Goal: Task Accomplishment & Management: Manage account settings

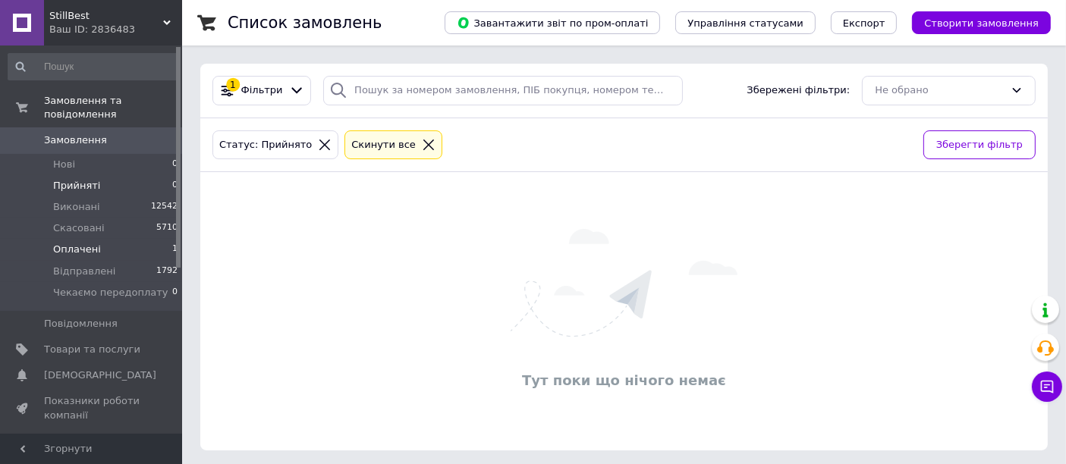
click at [127, 241] on li "Оплачені 1" at bounding box center [93, 249] width 187 height 21
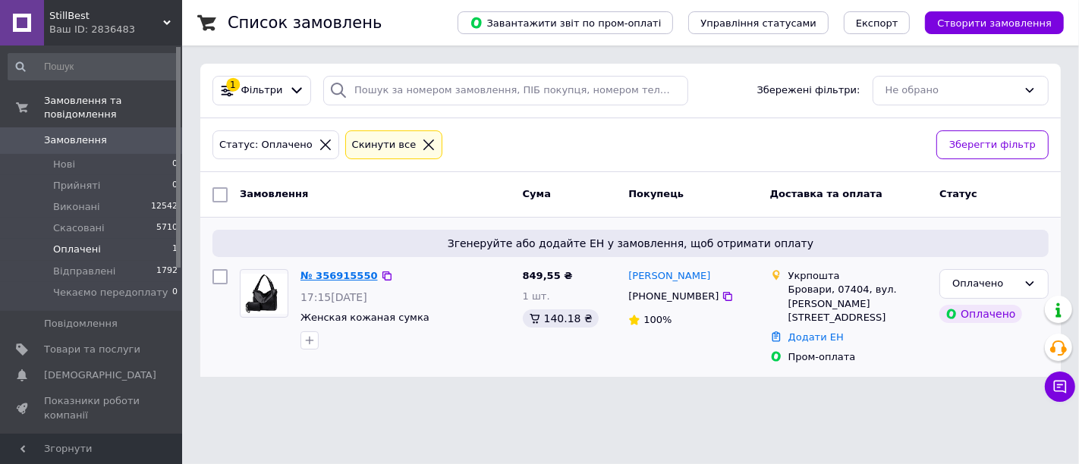
click at [350, 272] on link "№ 356915550" at bounding box center [339, 275] width 77 height 11
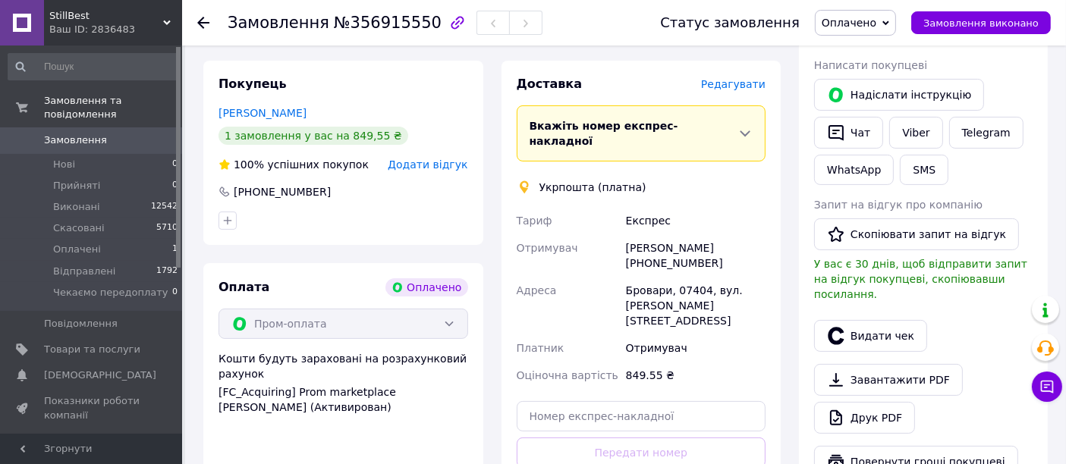
scroll to position [337, 0]
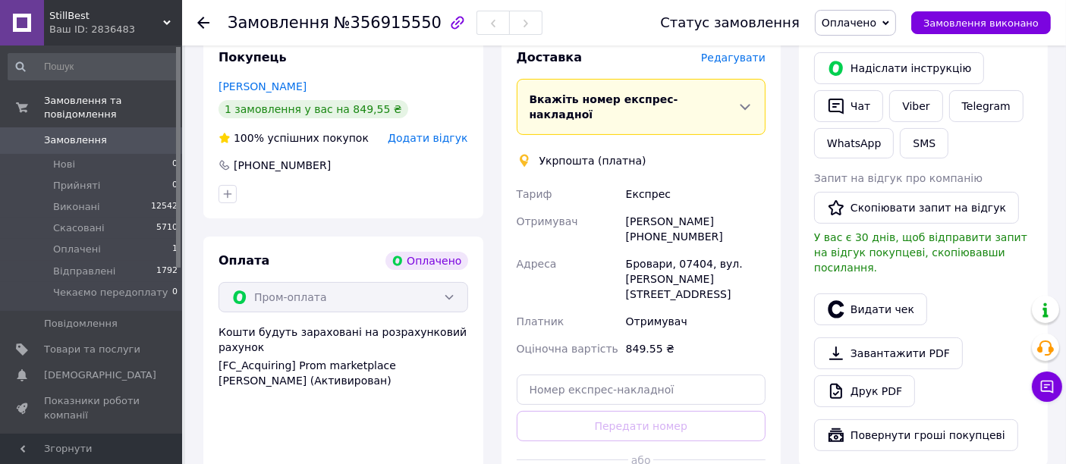
click at [669, 226] on div "Тетяна Гурьянова +380966109182" at bounding box center [696, 229] width 146 height 42
copy div "380966109182"
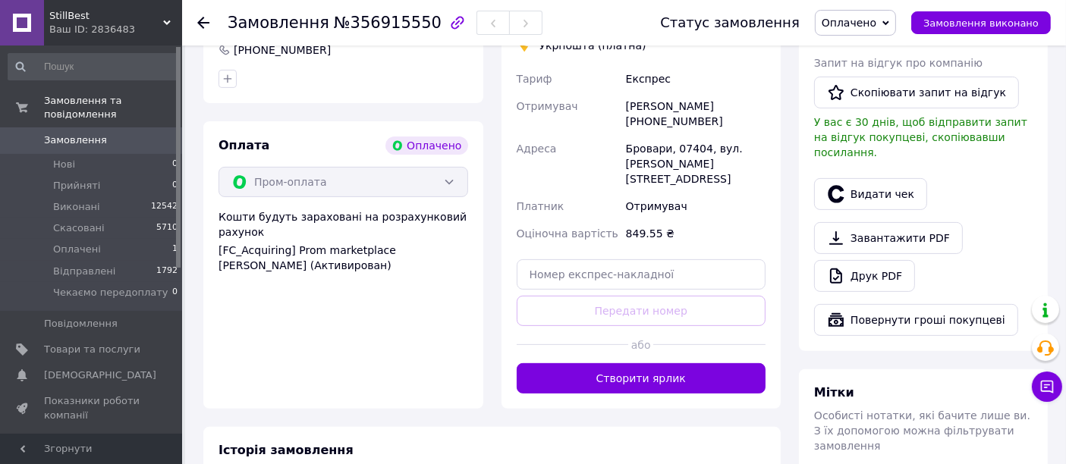
scroll to position [505, 0]
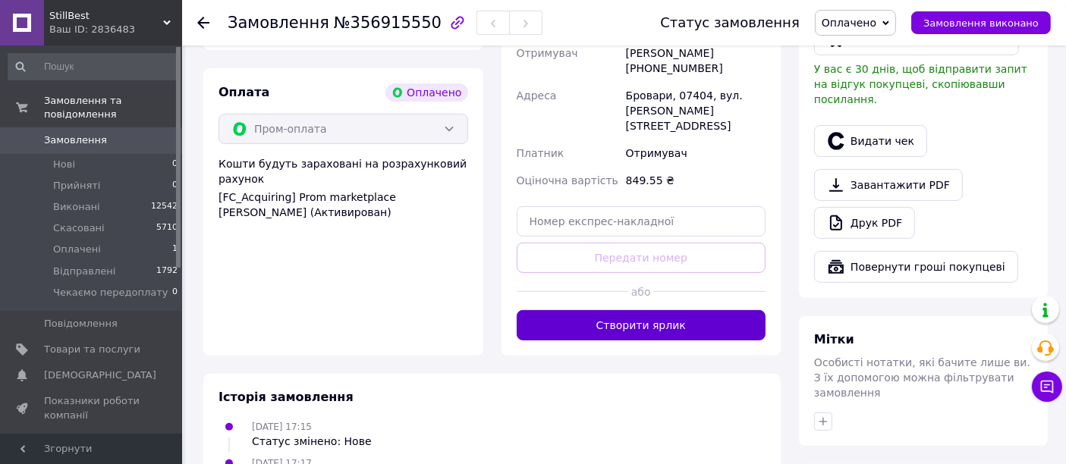
click at [676, 310] on button "Створити ярлик" at bounding box center [642, 325] width 250 height 30
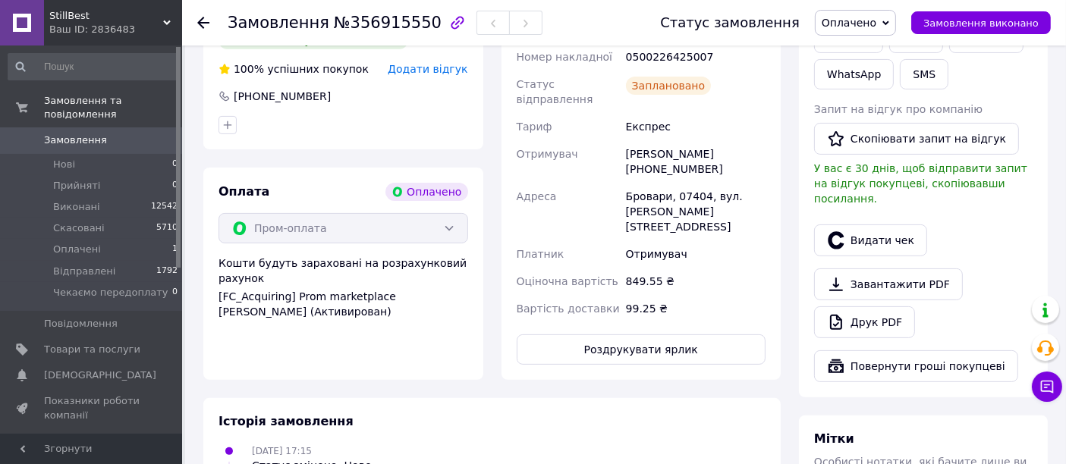
scroll to position [337, 0]
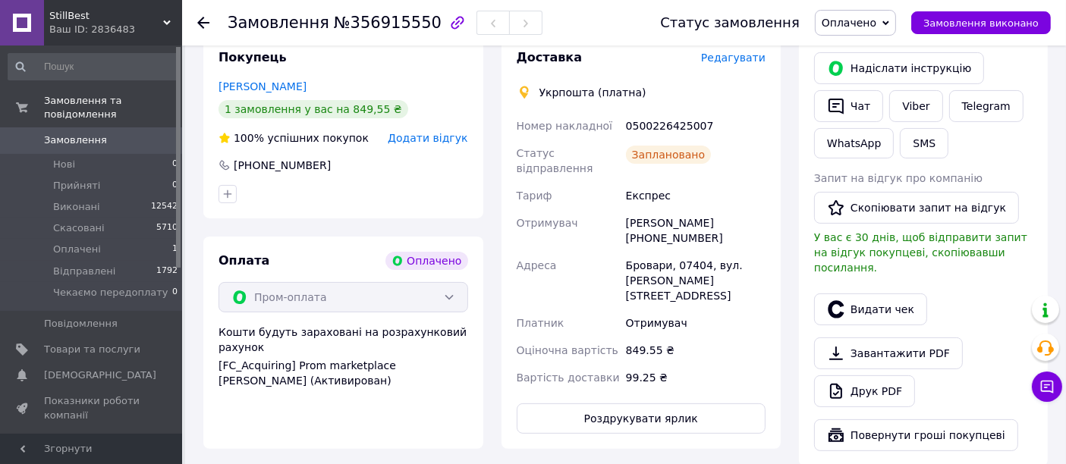
click at [662, 120] on div "0500226425007" at bounding box center [696, 125] width 146 height 27
copy div "0500226425007"
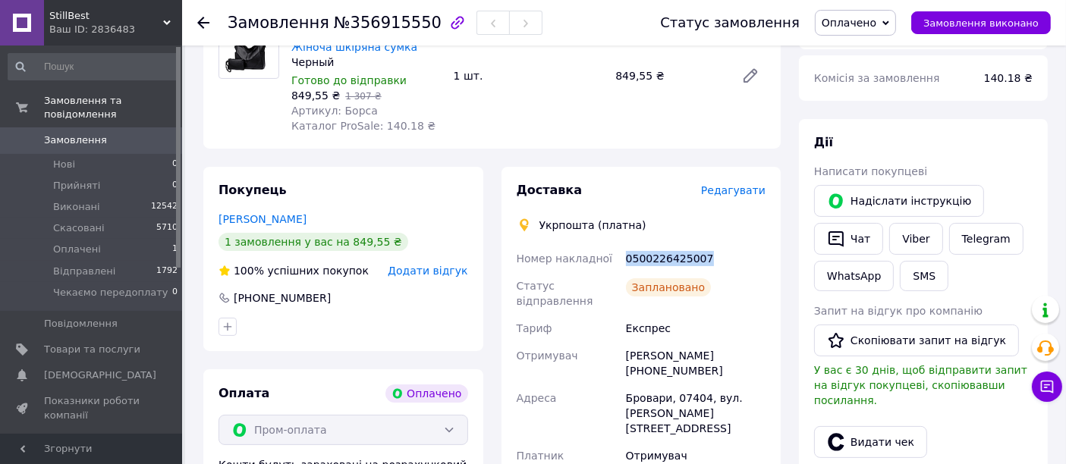
scroll to position [168, 0]
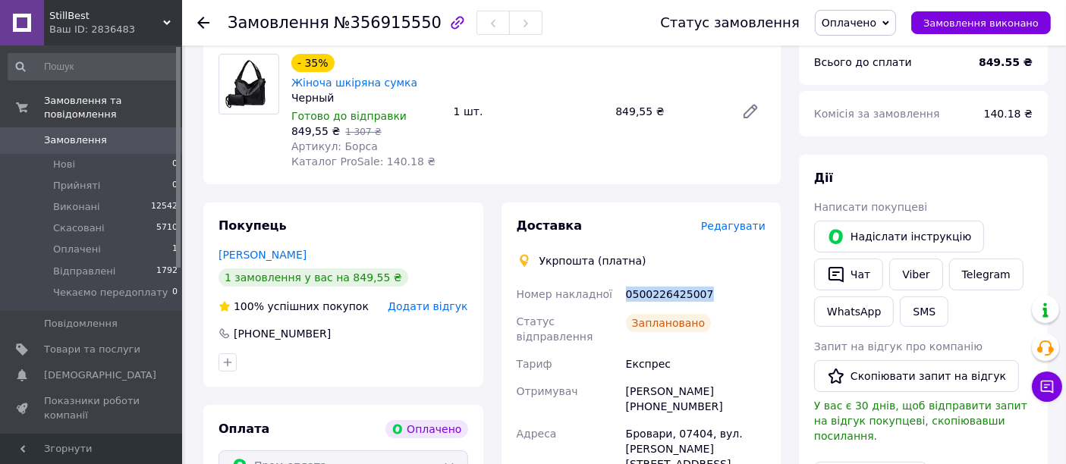
click at [877, 17] on span "Оплачено" at bounding box center [849, 23] width 55 height 12
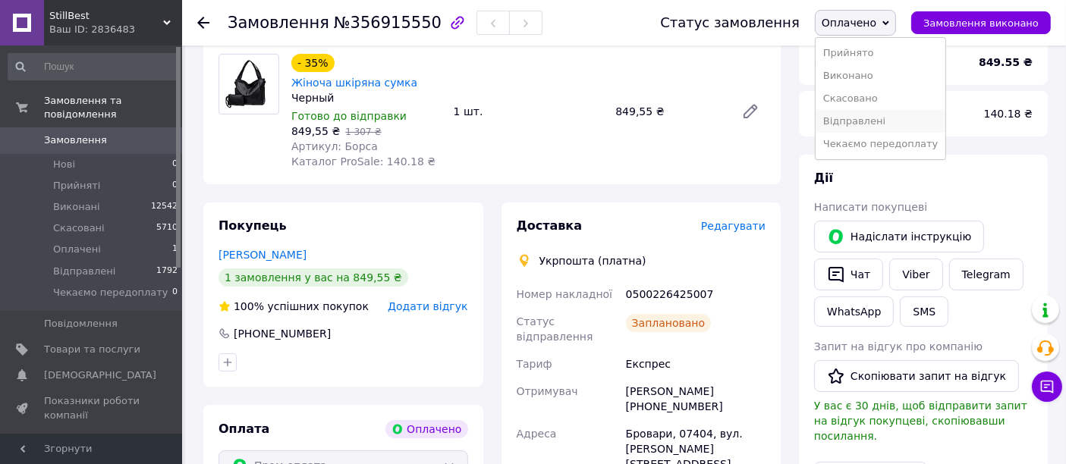
click at [860, 118] on li "Відправлені" at bounding box center [881, 121] width 131 height 23
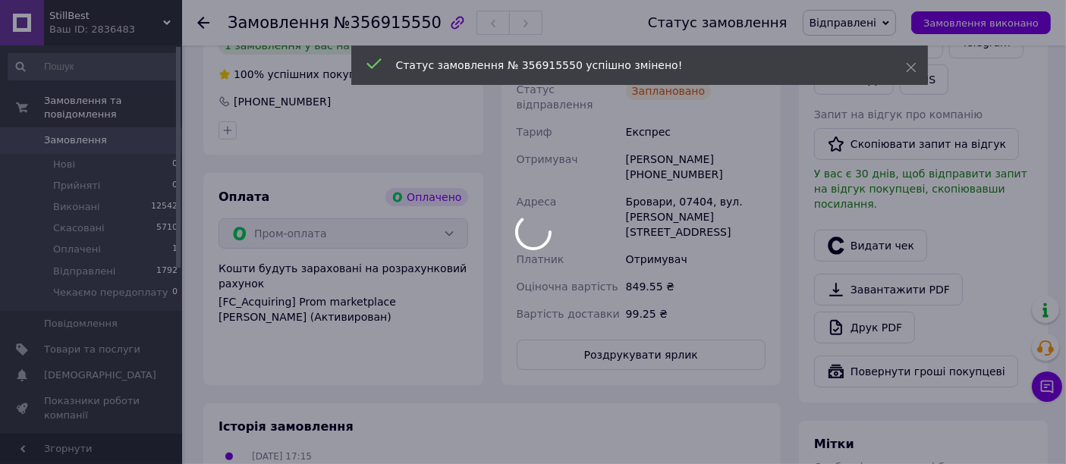
scroll to position [421, 0]
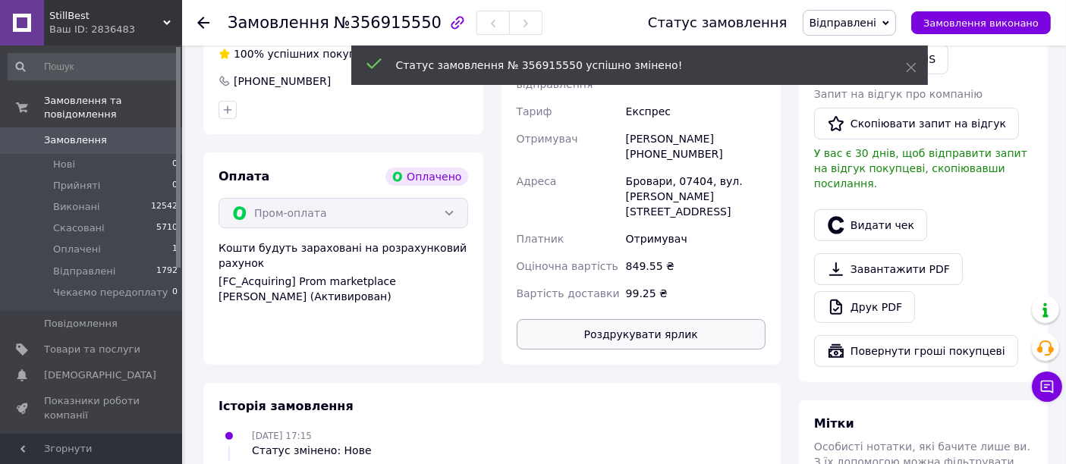
click at [653, 319] on button "Роздрукувати ярлик" at bounding box center [642, 334] width 250 height 30
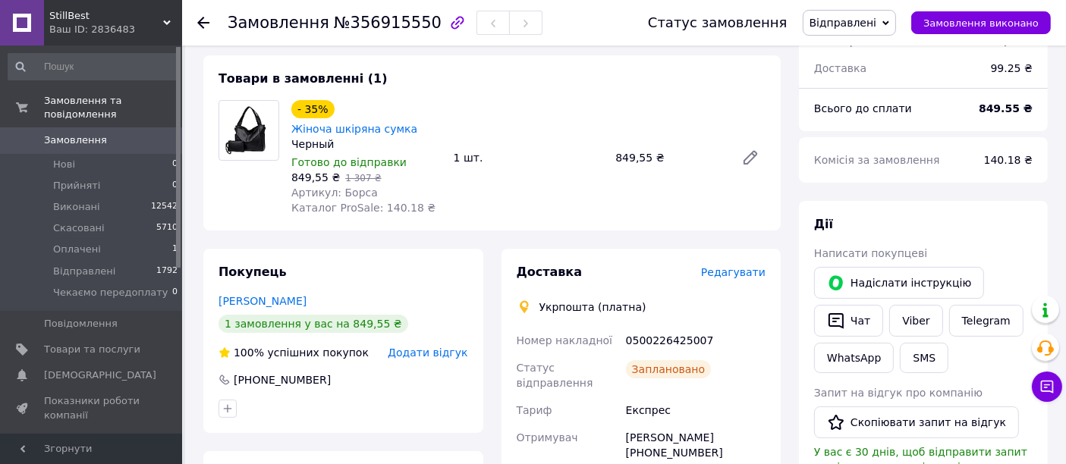
scroll to position [84, 0]
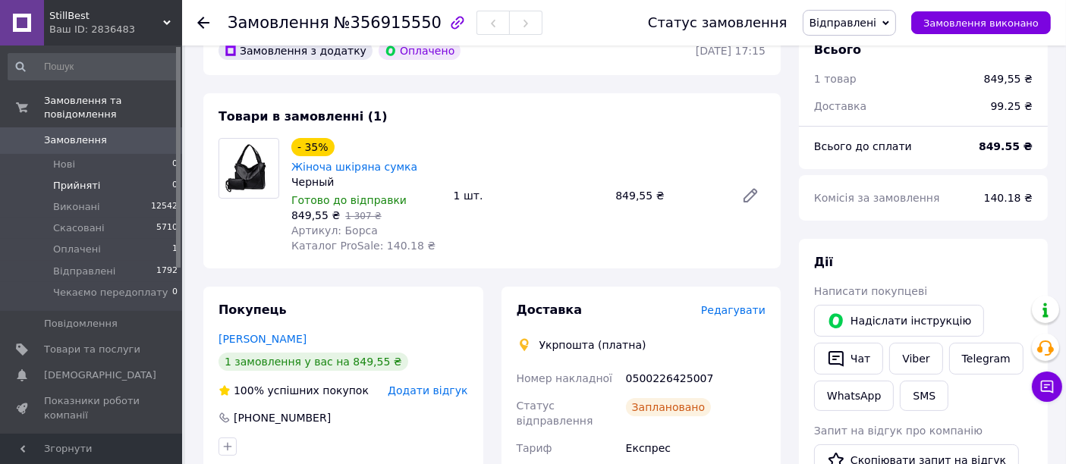
click at [87, 179] on span "Прийняті" at bounding box center [76, 186] width 47 height 14
